Goal: Information Seeking & Learning: Find specific fact

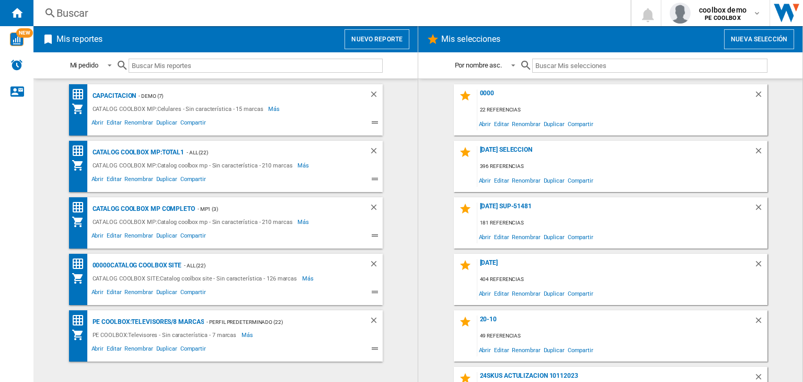
click at [371, 50] on div "Mis reportes Nuevo reporte" at bounding box center [225, 39] width 384 height 26
click at [373, 44] on button "Nuevo reporte" at bounding box center [377, 39] width 65 height 20
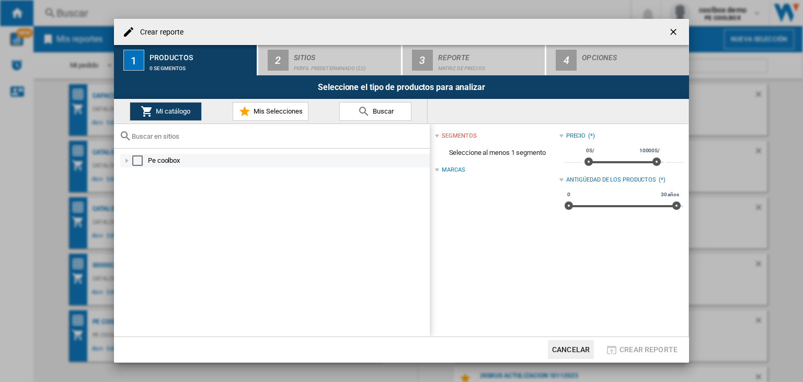
click at [139, 161] on div "Select" at bounding box center [137, 160] width 10 height 10
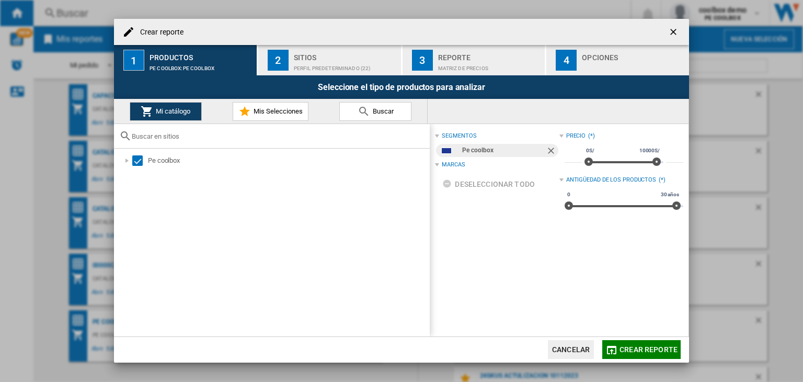
click at [642, 358] on button "Crear reporte" at bounding box center [641, 349] width 78 height 19
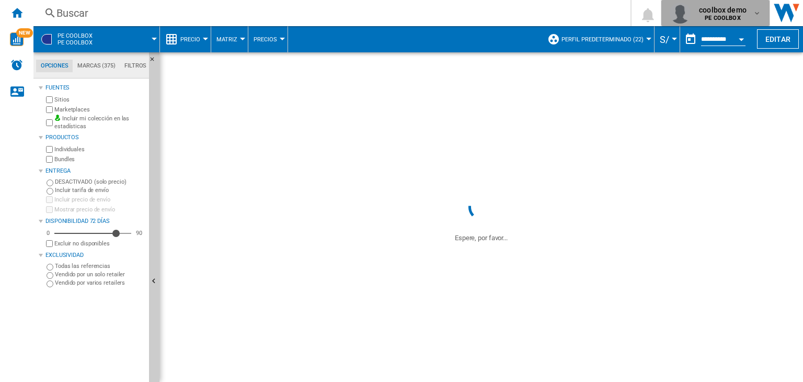
click at [733, 20] on b "PE COOLBOX" at bounding box center [723, 18] width 36 height 7
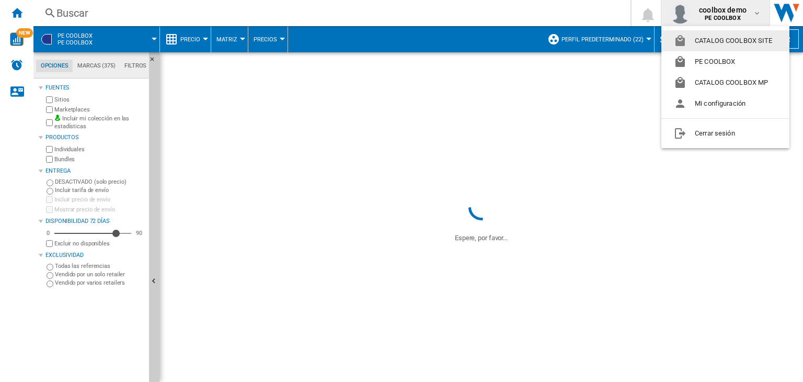
click at [739, 39] on button "CATALOG COOLBOX SITE" at bounding box center [726, 40] width 128 height 21
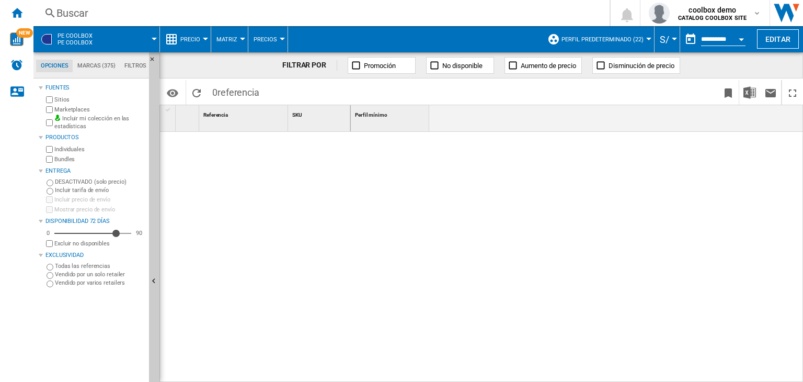
click at [78, 38] on span "PE COOLBOX Pe coolbox" at bounding box center [75, 39] width 35 height 14
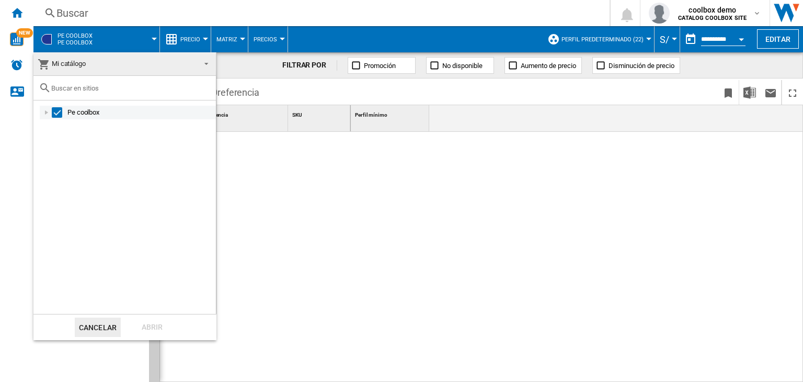
click at [50, 113] on div at bounding box center [46, 112] width 10 height 10
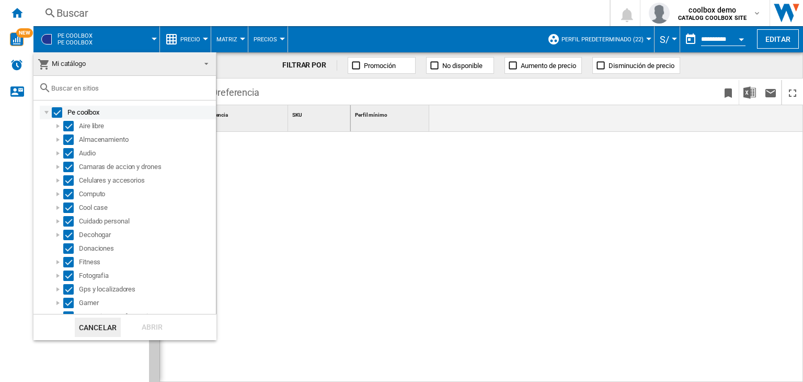
click at [48, 112] on div at bounding box center [46, 112] width 10 height 10
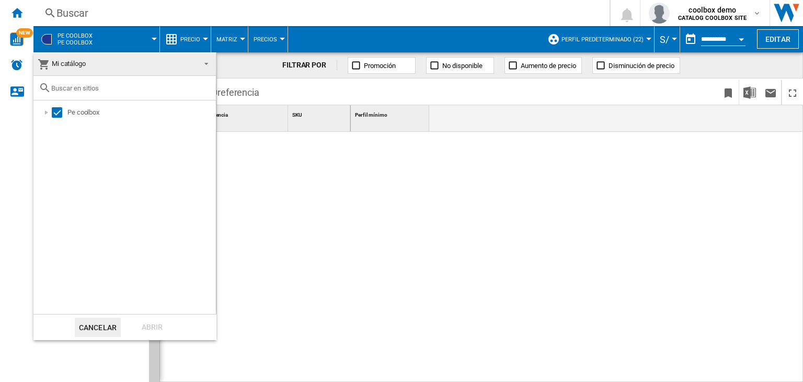
drag, startPoint x: 466, startPoint y: 207, endPoint x: 177, endPoint y: 93, distance: 311.3
click at [463, 207] on md-backdrop at bounding box center [401, 191] width 803 height 382
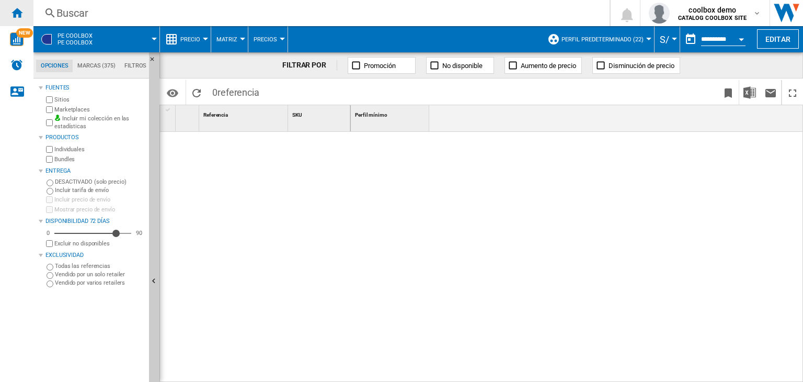
click at [15, 9] on ng-md-icon "Inicio" at bounding box center [16, 12] width 13 height 13
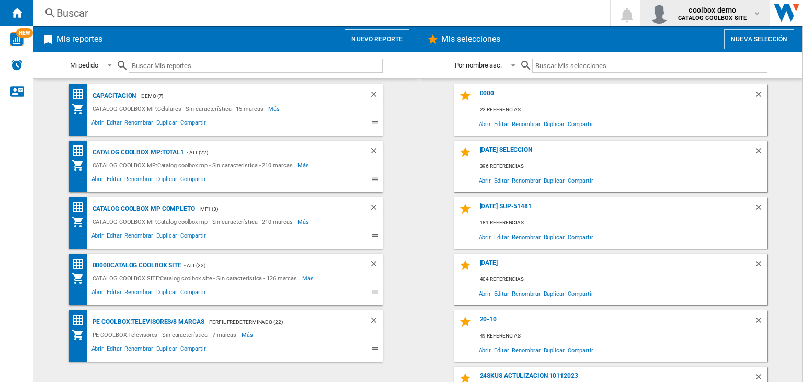
click at [682, 17] on b "CATALOG COOLBOX SITE" at bounding box center [712, 18] width 69 height 7
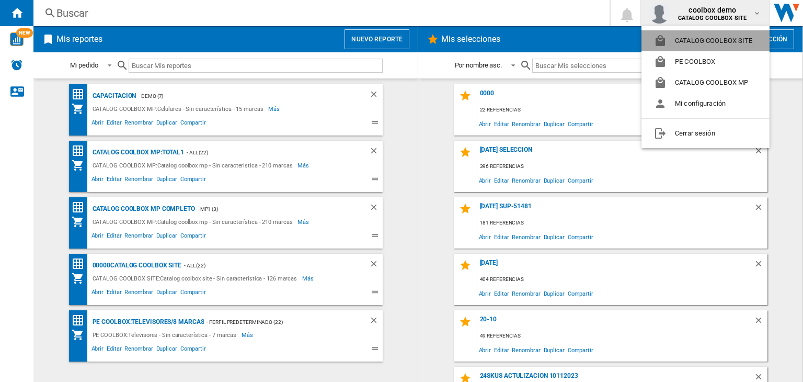
click at [712, 45] on button "CATALOG COOLBOX SITE" at bounding box center [706, 40] width 128 height 21
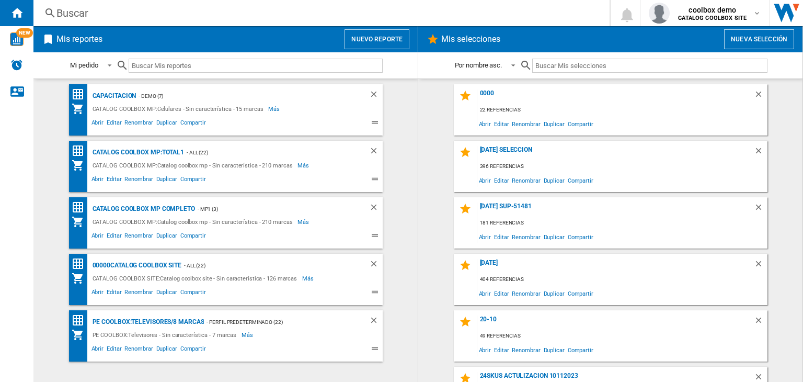
click at [379, 28] on div "Mis reportes Nuevo reporte" at bounding box center [225, 39] width 384 height 26
click at [379, 34] on button "Nuevo reporte" at bounding box center [377, 39] width 65 height 20
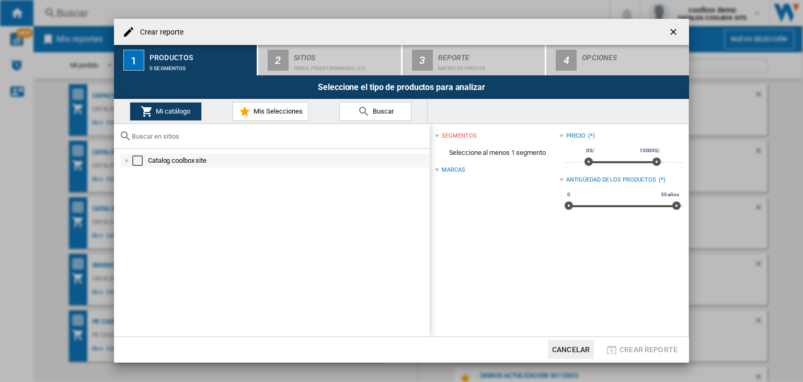
click at [142, 158] on div "Select" at bounding box center [137, 160] width 10 height 10
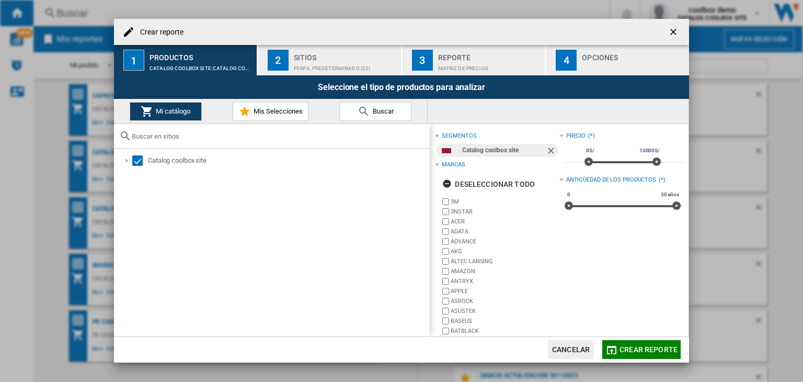
click at [644, 358] on button "Crear reporte" at bounding box center [641, 349] width 78 height 19
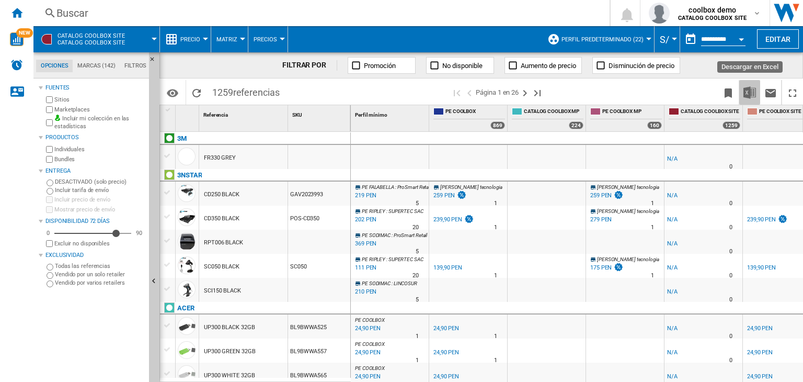
click at [748, 97] on img "Descargar en Excel" at bounding box center [750, 92] width 13 height 13
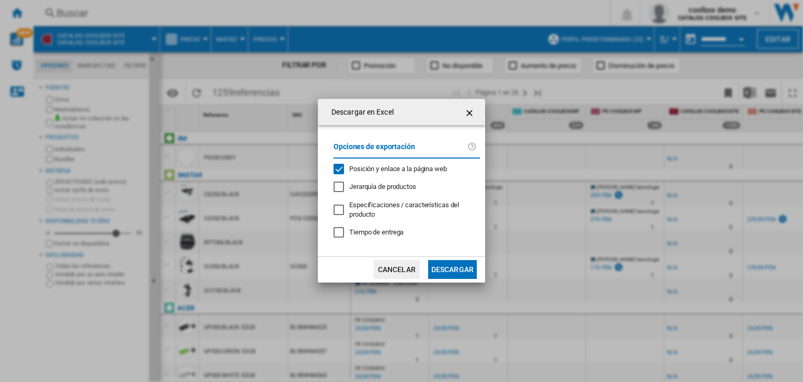
click at [458, 266] on button "Descargar" at bounding box center [452, 269] width 49 height 19
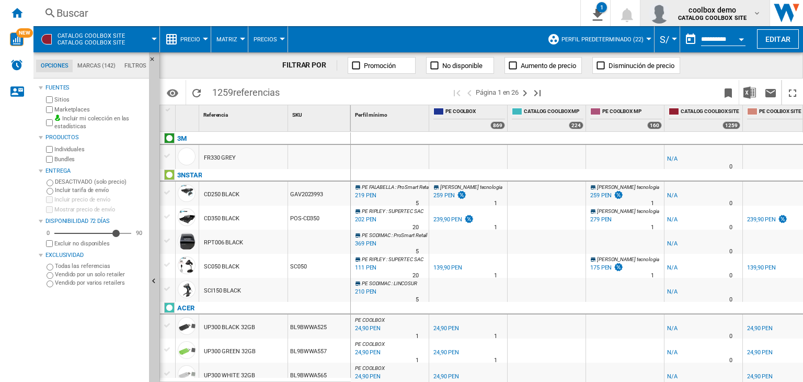
click at [704, 22] on div "coolbox demo CATALOG COOLBOX SITE" at bounding box center [705, 13] width 112 height 21
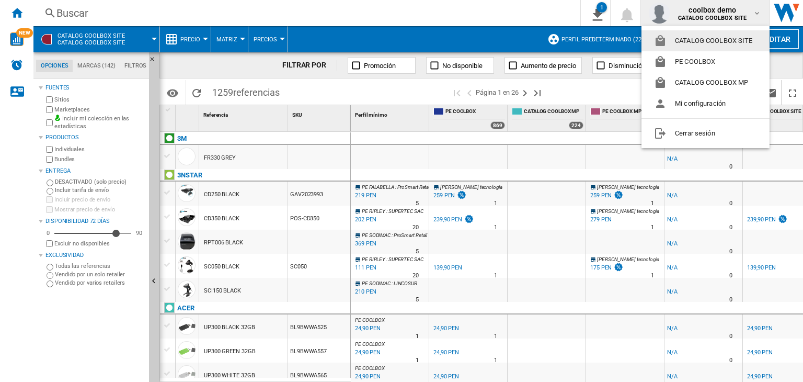
click at [703, 40] on button "CATALOG COOLBOX SITE" at bounding box center [706, 40] width 128 height 21
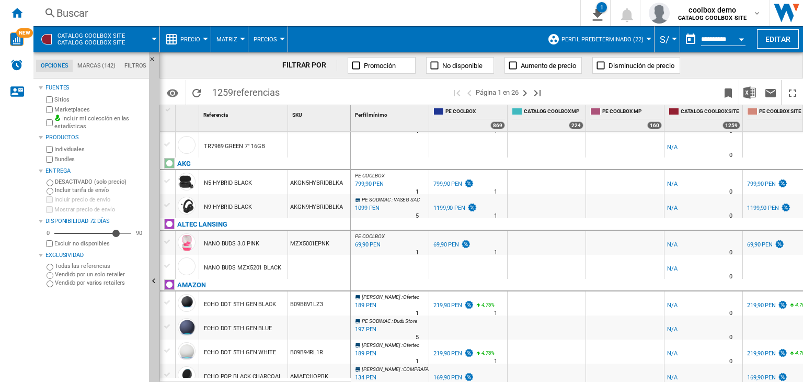
scroll to position [209, 0]
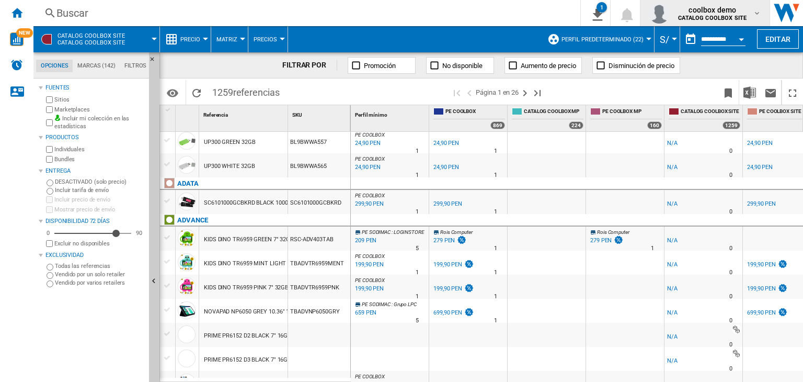
click at [689, 18] on b "CATALOG COOLBOX SITE" at bounding box center [712, 18] width 69 height 7
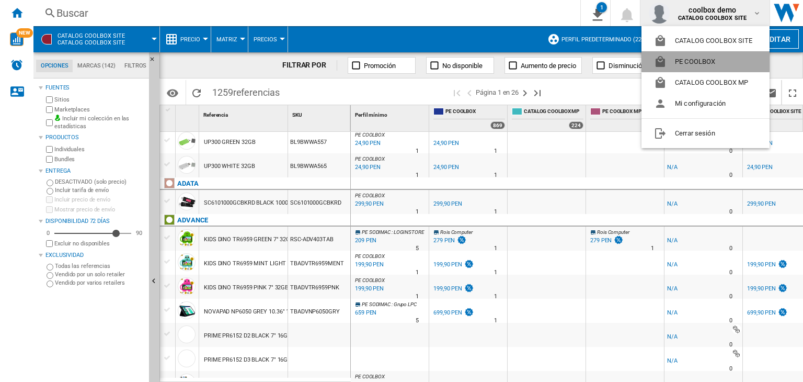
click at [693, 69] on button "PE COOLBOX" at bounding box center [706, 61] width 128 height 21
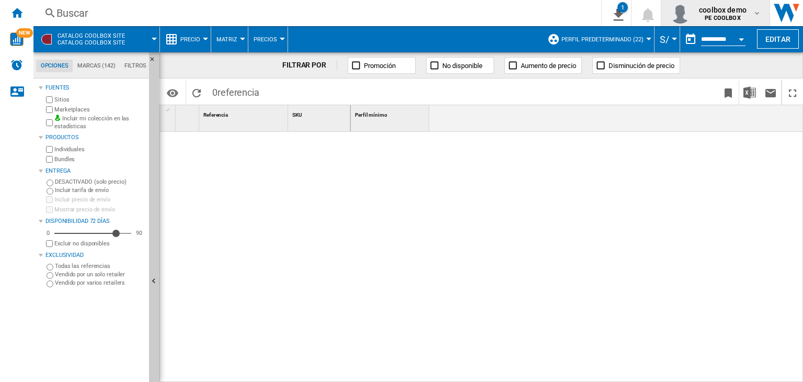
click at [717, 18] on b "PE COOLBOX" at bounding box center [723, 18] width 36 height 7
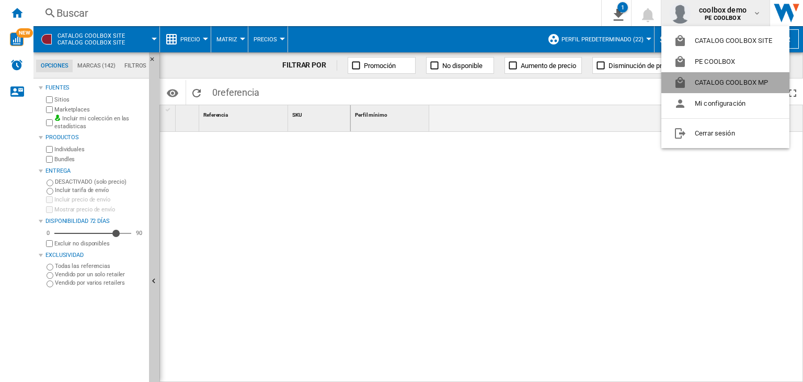
click at [710, 79] on button "CATALOG COOLBOX MP" at bounding box center [726, 82] width 128 height 21
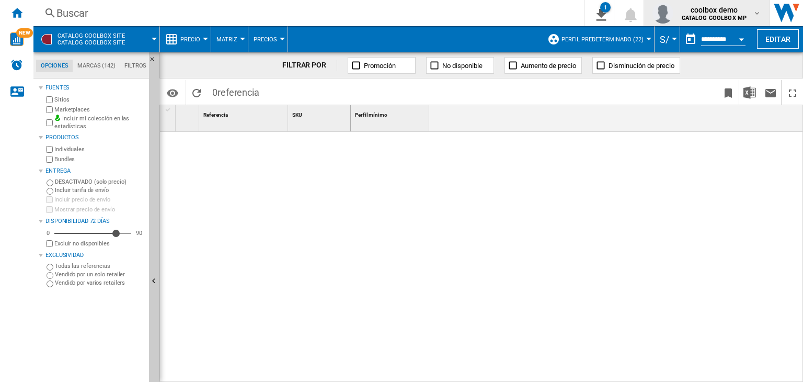
click at [723, 14] on span "coolbox demo" at bounding box center [714, 10] width 65 height 10
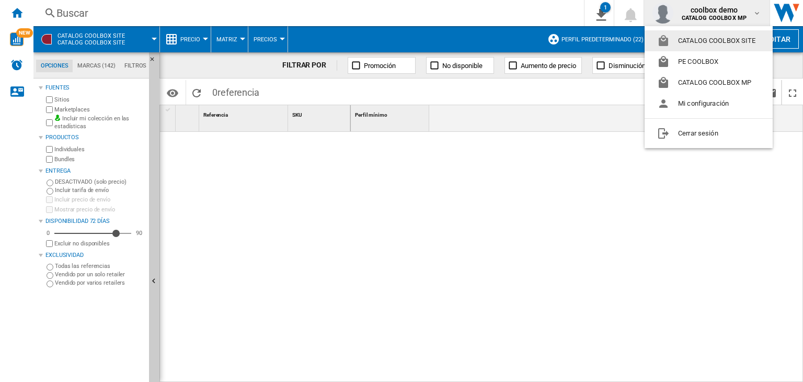
click at [707, 44] on button "CATALOG COOLBOX SITE" at bounding box center [709, 40] width 128 height 21
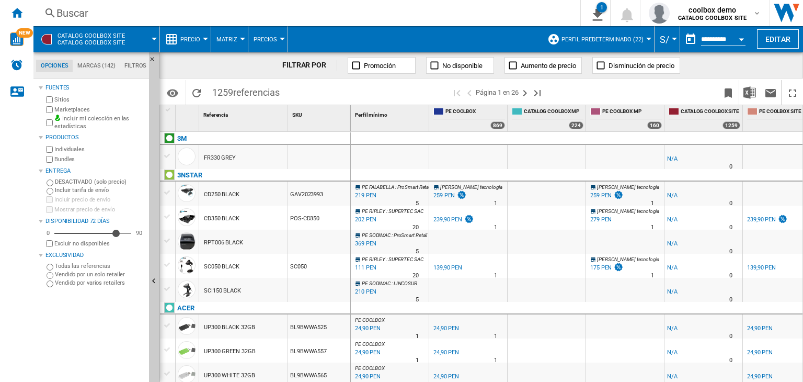
click at [106, 122] on label "Incluir mi colección en las estadísticas" at bounding box center [99, 123] width 90 height 16
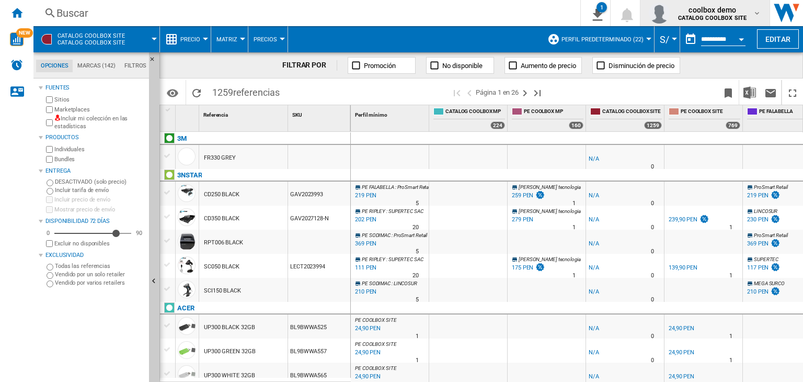
click at [697, 16] on b "CATALOG COOLBOX SITE" at bounding box center [712, 18] width 69 height 7
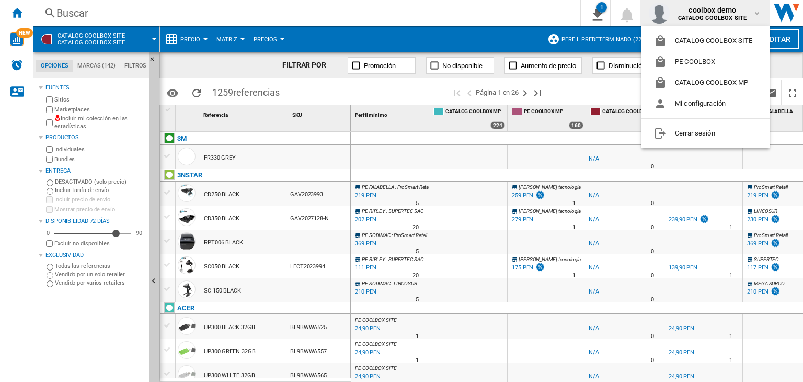
click at [546, 16] on md-backdrop at bounding box center [401, 191] width 803 height 382
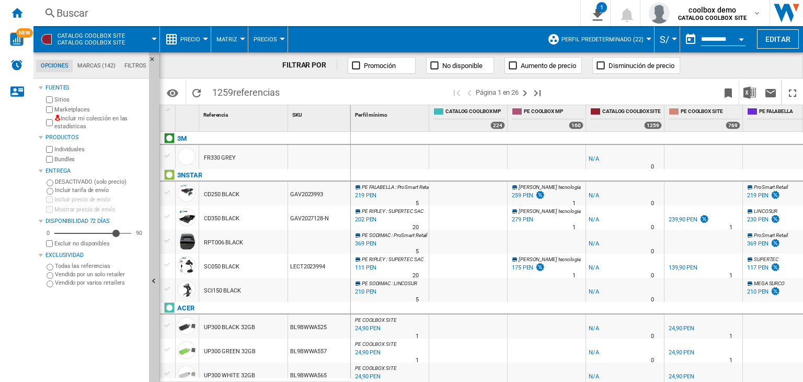
click at [222, 18] on div "Buscar" at bounding box center [304, 13] width 497 height 15
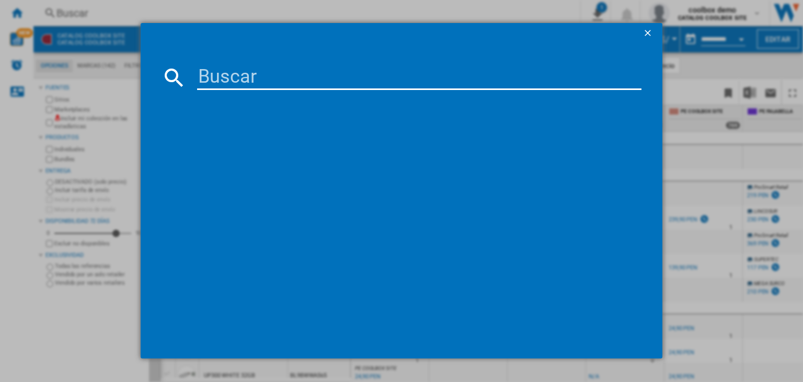
click at [267, 73] on input at bounding box center [419, 77] width 444 height 25
paste input "EN REVISION"
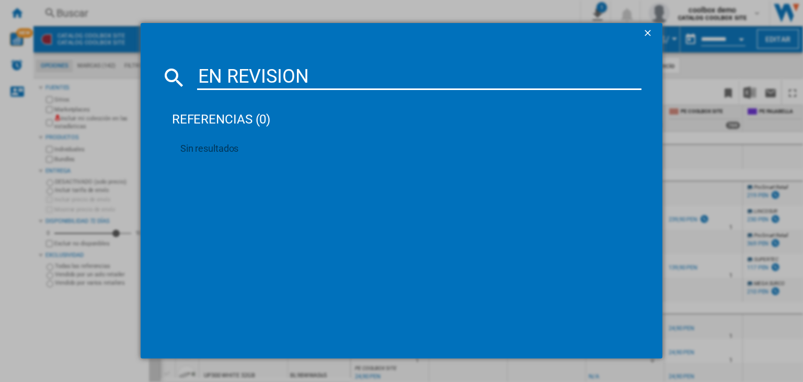
click at [282, 86] on input "EN REVISION" at bounding box center [419, 77] width 444 height 25
paste input "B0BF2HTJHJ"
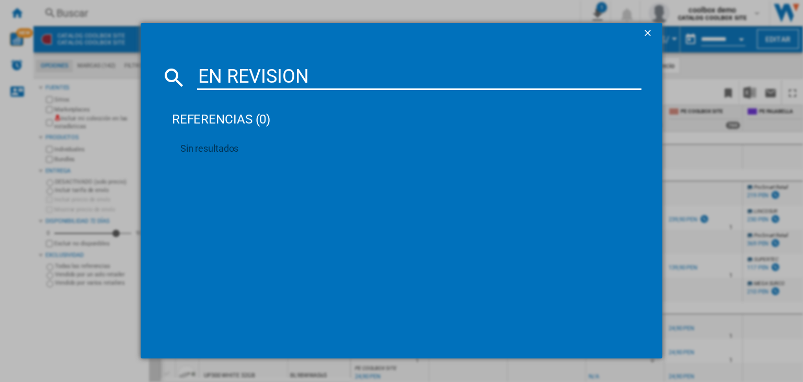
type input "B0BF2HTJHJ"
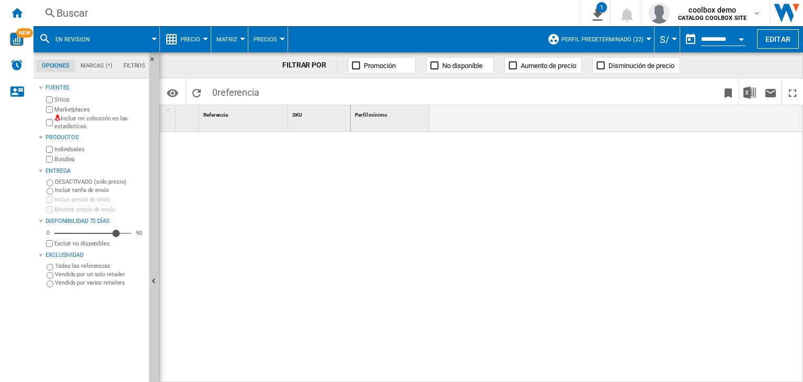
click at [155, 36] on md-menu "EN REVISION" at bounding box center [96, 39] width 127 height 26
click at [156, 9] on div "Buscar" at bounding box center [304, 13] width 497 height 15
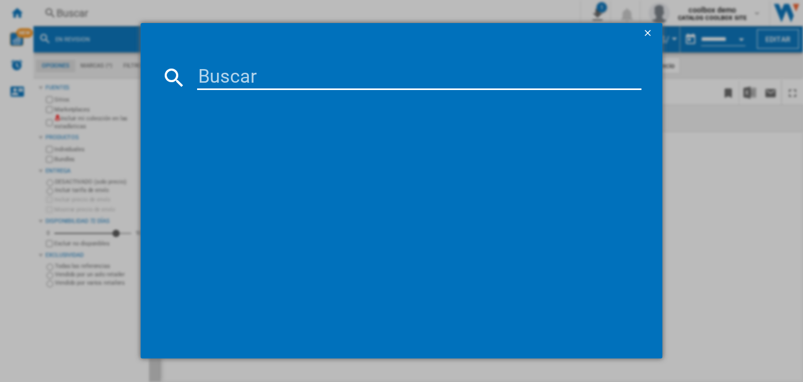
drag, startPoint x: 269, startPoint y: 96, endPoint x: 275, endPoint y: 85, distance: 12.6
click at [269, 96] on div at bounding box center [402, 216] width 480 height 243
click at [277, 82] on input at bounding box center [419, 77] width 444 height 25
paste input "B0BF2HTJHJ"
type input "B0BF2HTJHJ"
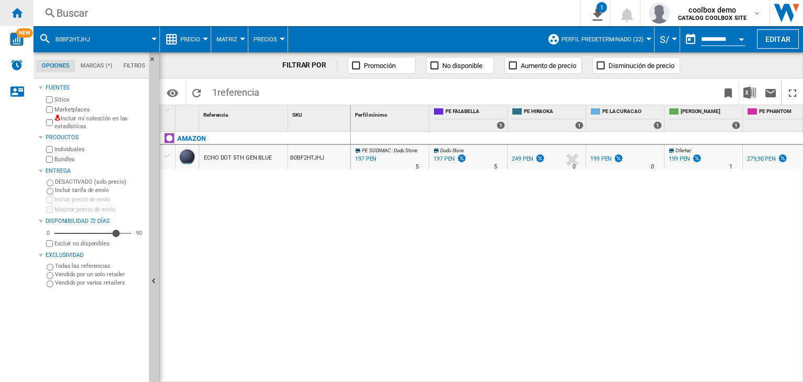
click at [10, 14] on ng-md-icon "Inicio" at bounding box center [16, 12] width 13 height 13
